Goal: Information Seeking & Learning: Find specific fact

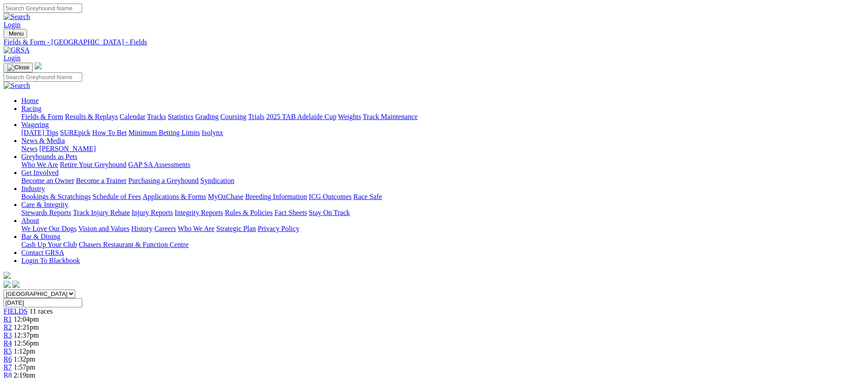
click at [264, 113] on link "Trials" at bounding box center [256, 117] width 16 height 8
click at [361, 113] on link "Weights" at bounding box center [349, 117] width 23 height 8
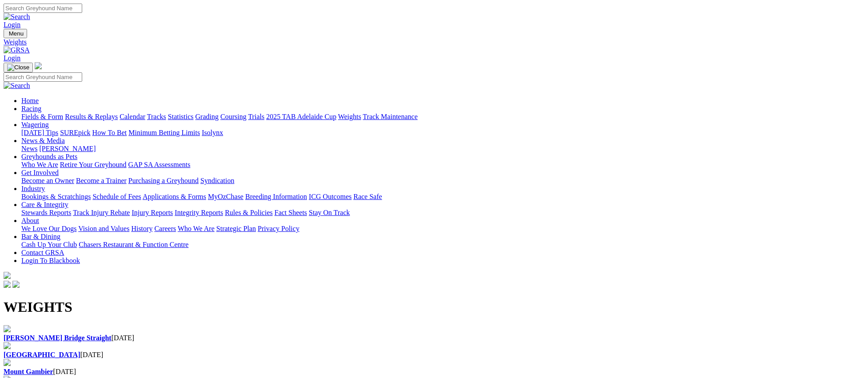
click at [293, 342] on div "Angle Park 29 Sep 2025" at bounding box center [427, 350] width 846 height 17
click at [118, 325] on div "[PERSON_NAME] Bridge Straight [DATE]" at bounding box center [427, 333] width 846 height 17
